Goal: Task Accomplishment & Management: Use online tool/utility

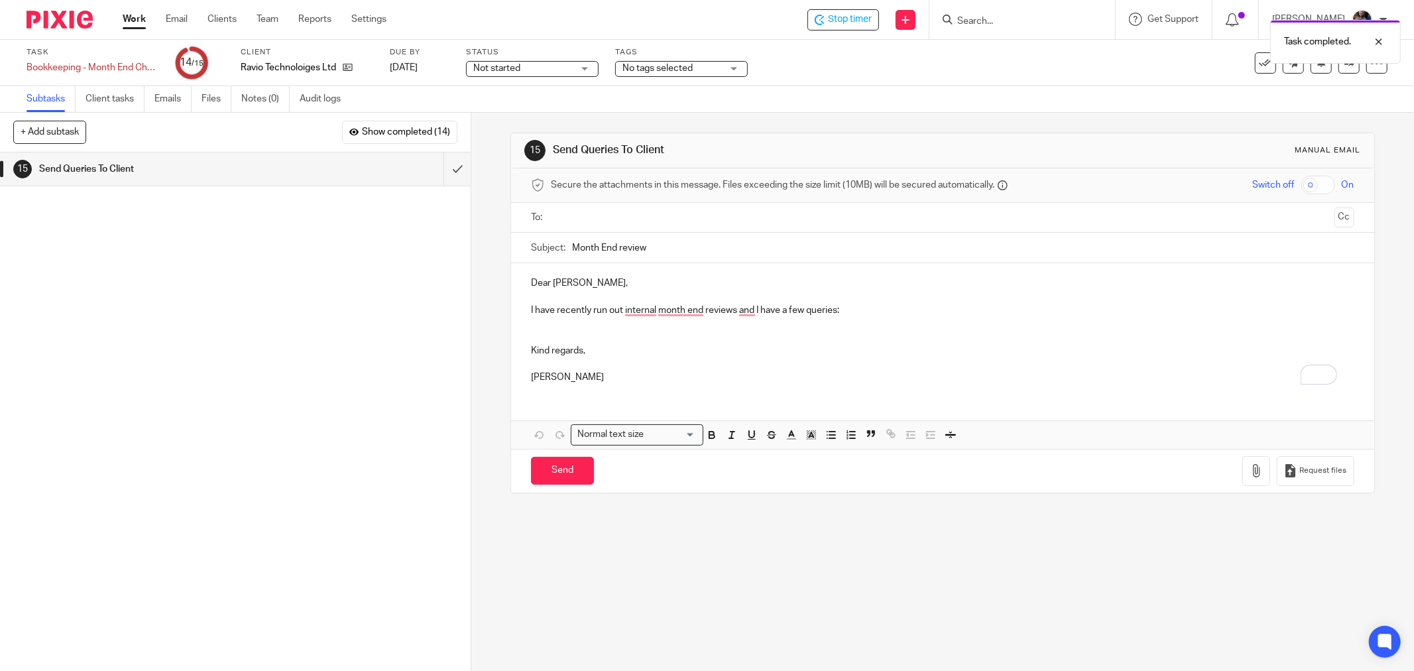
click at [684, 581] on div "15 Send Queries To Client Manual email Secure the attachments in this message. …" at bounding box center [942, 392] width 943 height 558
drag, startPoint x: 493, startPoint y: 260, endPoint x: 434, endPoint y: 200, distance: 84.4
click at [494, 257] on div "15 Send Queries To Client Manual email Secure the attachments in this message. …" at bounding box center [942, 392] width 943 height 558
